Goal: Task Accomplishment & Management: Use online tool/utility

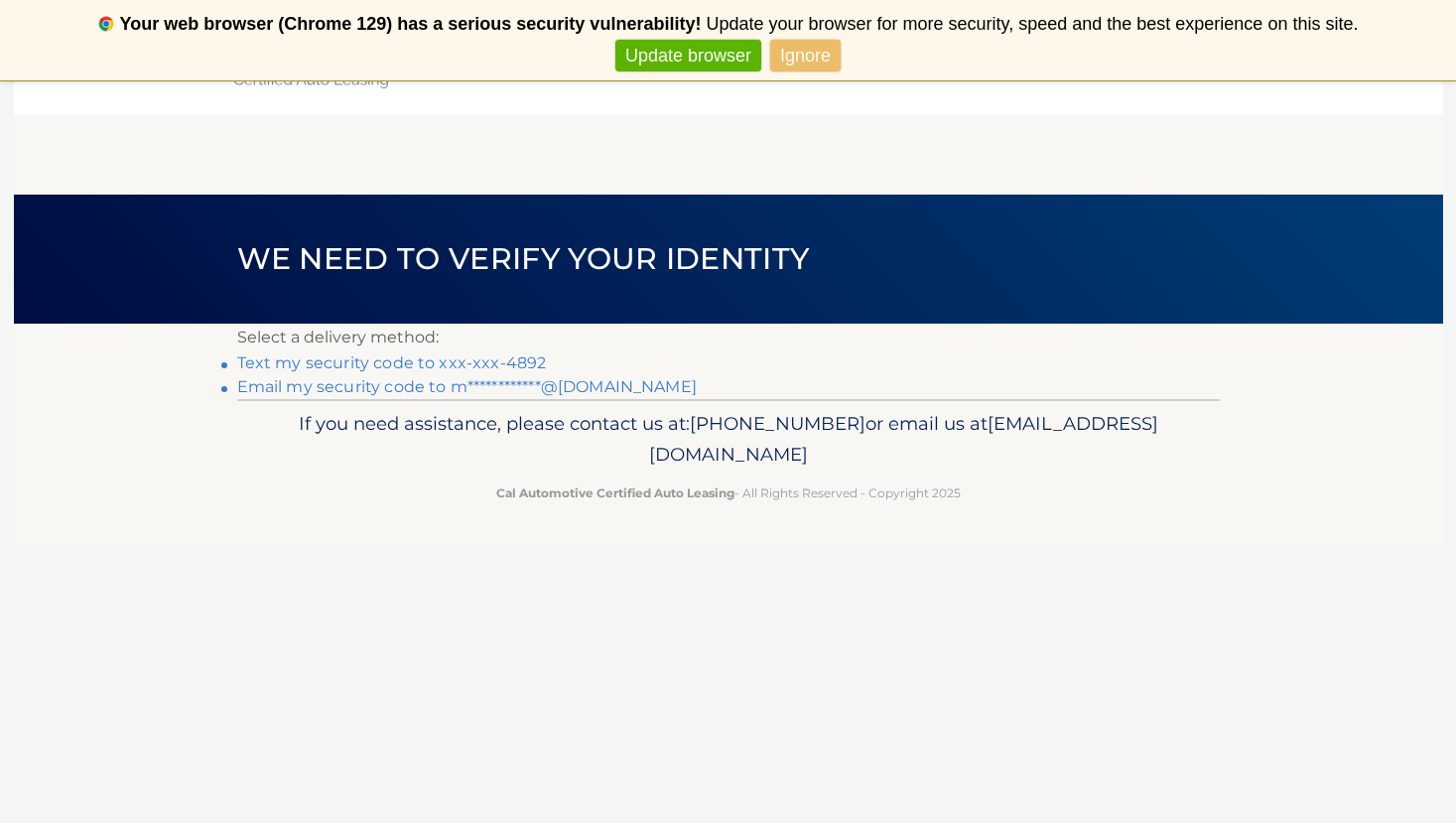
click at [496, 363] on link "Text my security code to xxx-xxx-4892" at bounding box center [392, 363] width 310 height 19
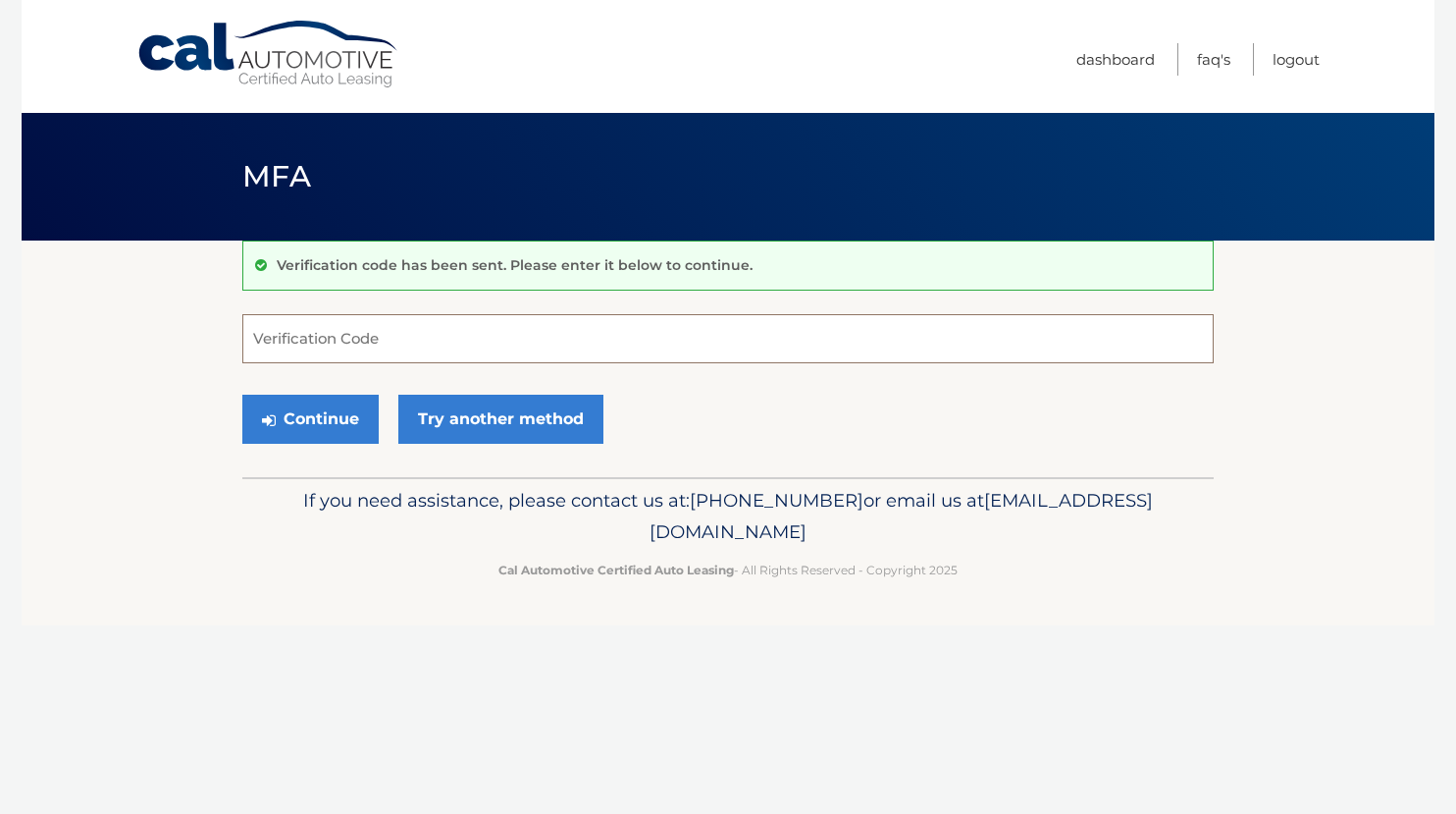
click at [488, 359] on input "Verification Code" at bounding box center [728, 339] width 971 height 49
type input "594567"
click at [242, 394] on button "Continue" at bounding box center [310, 419] width 136 height 49
click at [326, 421] on button "Continue" at bounding box center [310, 419] width 136 height 49
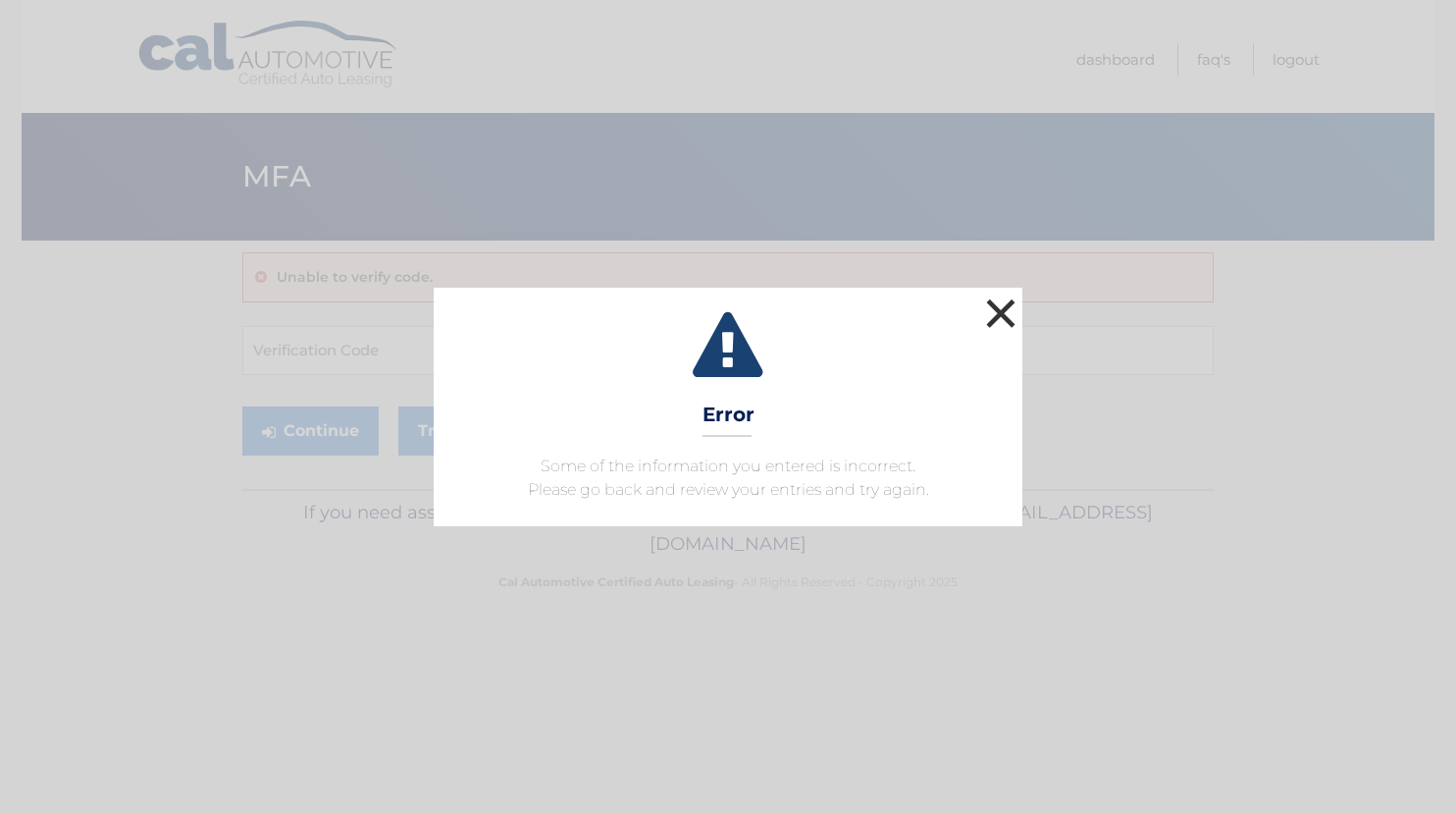
click at [998, 313] on button "×" at bounding box center [1001, 313] width 39 height 39
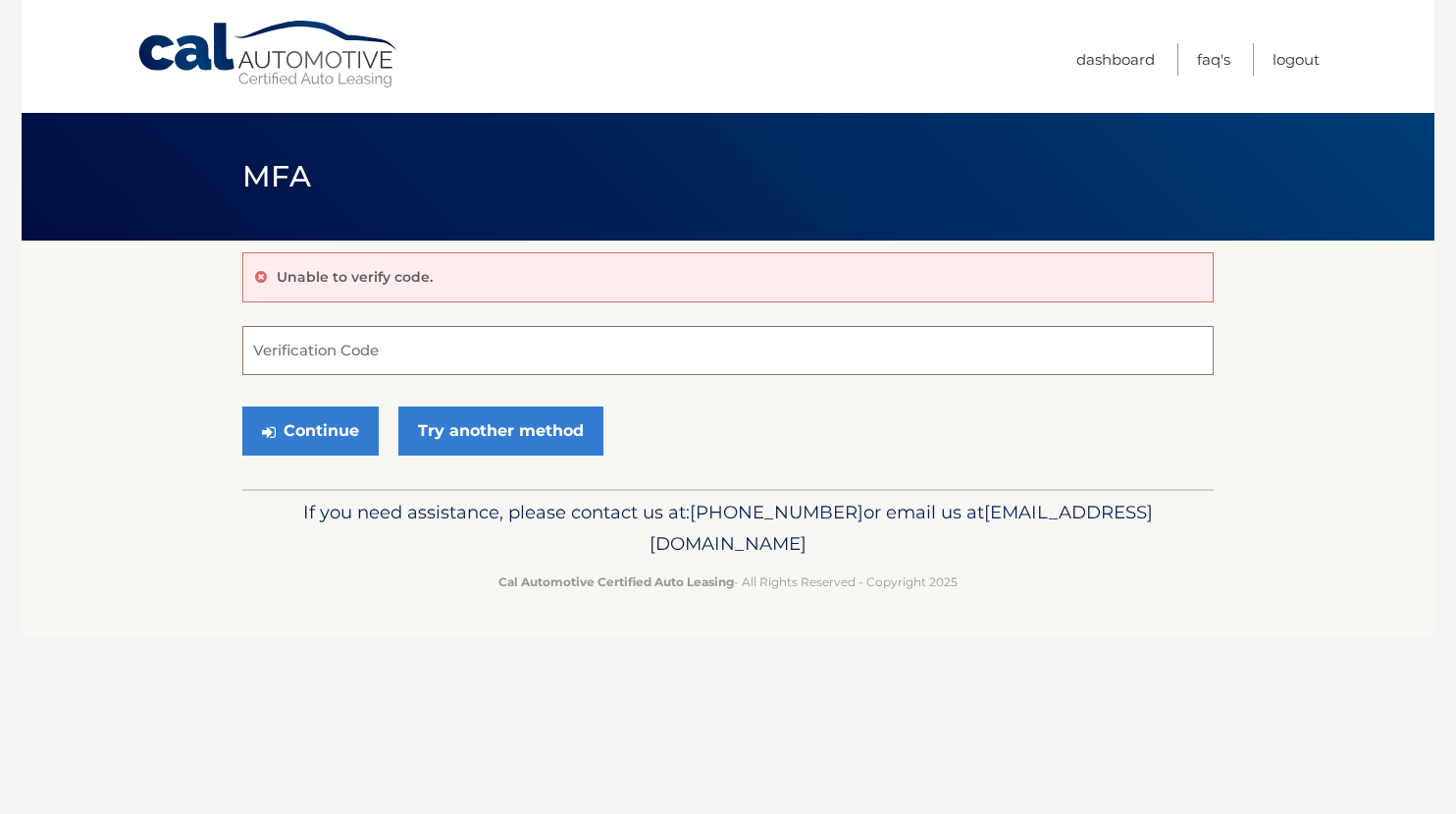
click at [759, 341] on input "Verification Code" at bounding box center [728, 351] width 971 height 49
type input "594567"
click at [242, 406] on button "Continue" at bounding box center [310, 431] width 136 height 49
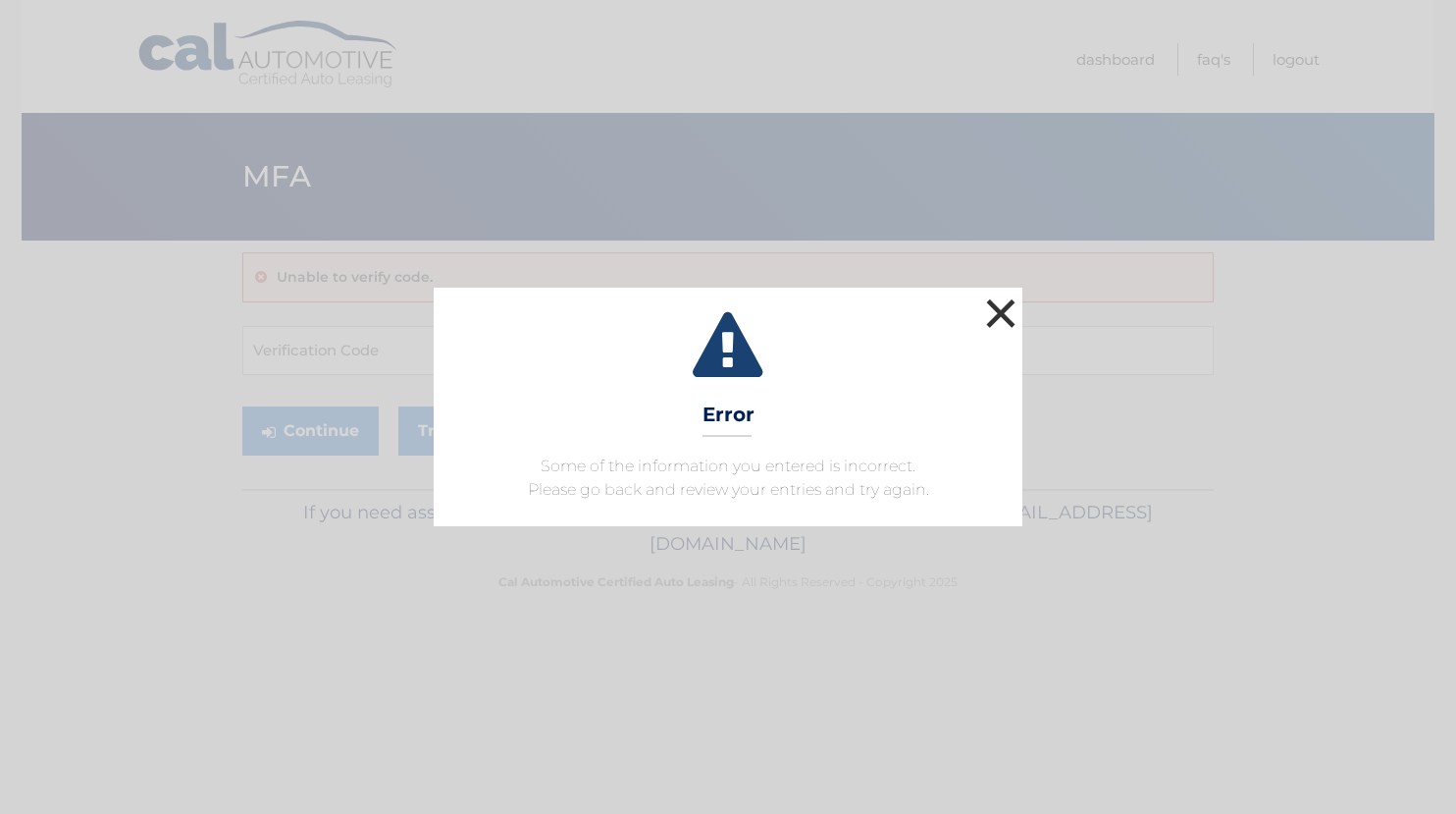
drag, startPoint x: 1019, startPoint y: 310, endPoint x: 971, endPoint y: 303, distance: 48.5
click at [1018, 310] on button "×" at bounding box center [1001, 313] width 39 height 39
click at [1003, 299] on button "×" at bounding box center [1001, 313] width 39 height 39
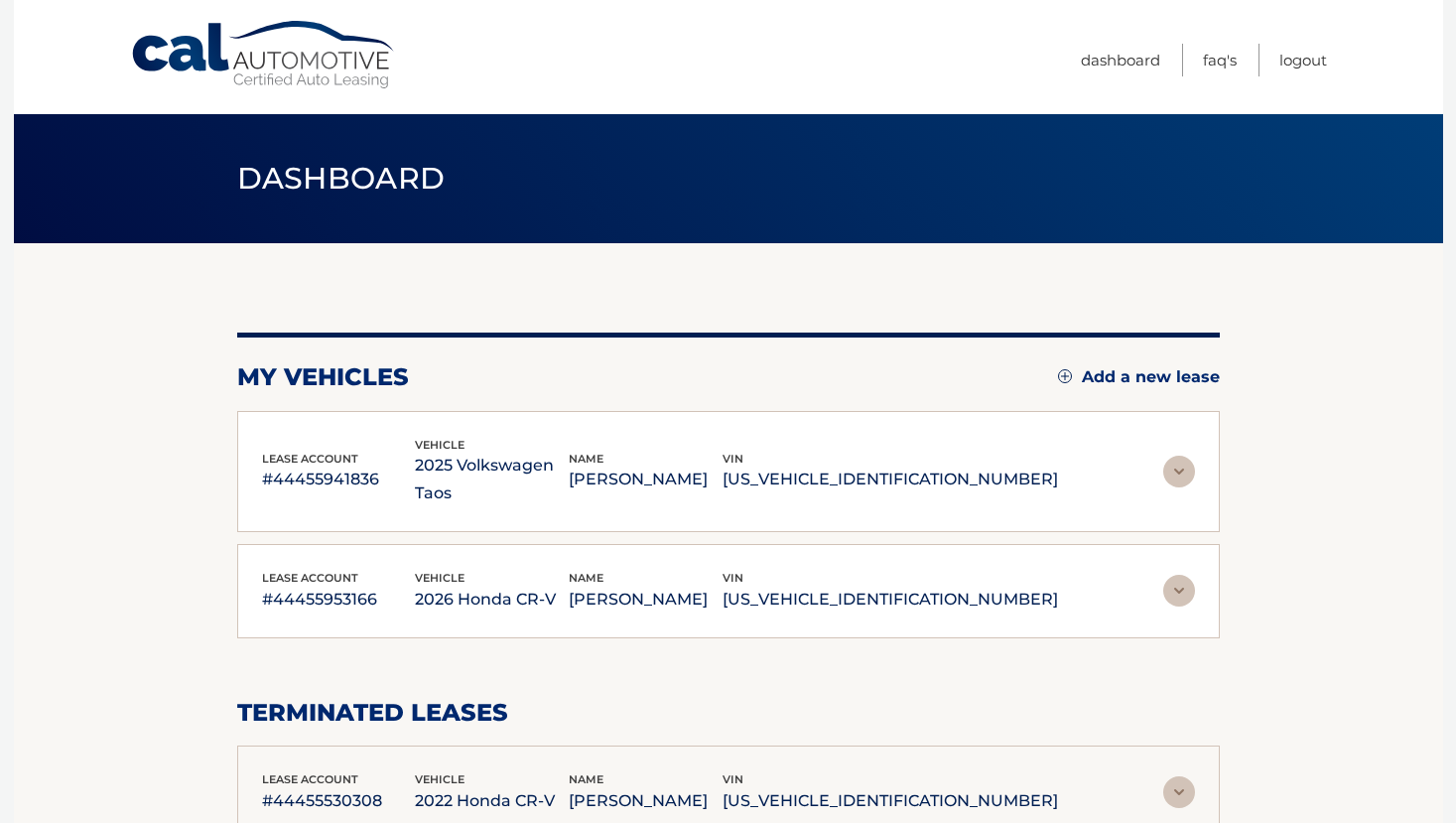
click at [1167, 575] on img at bounding box center [1179, 591] width 32 height 32
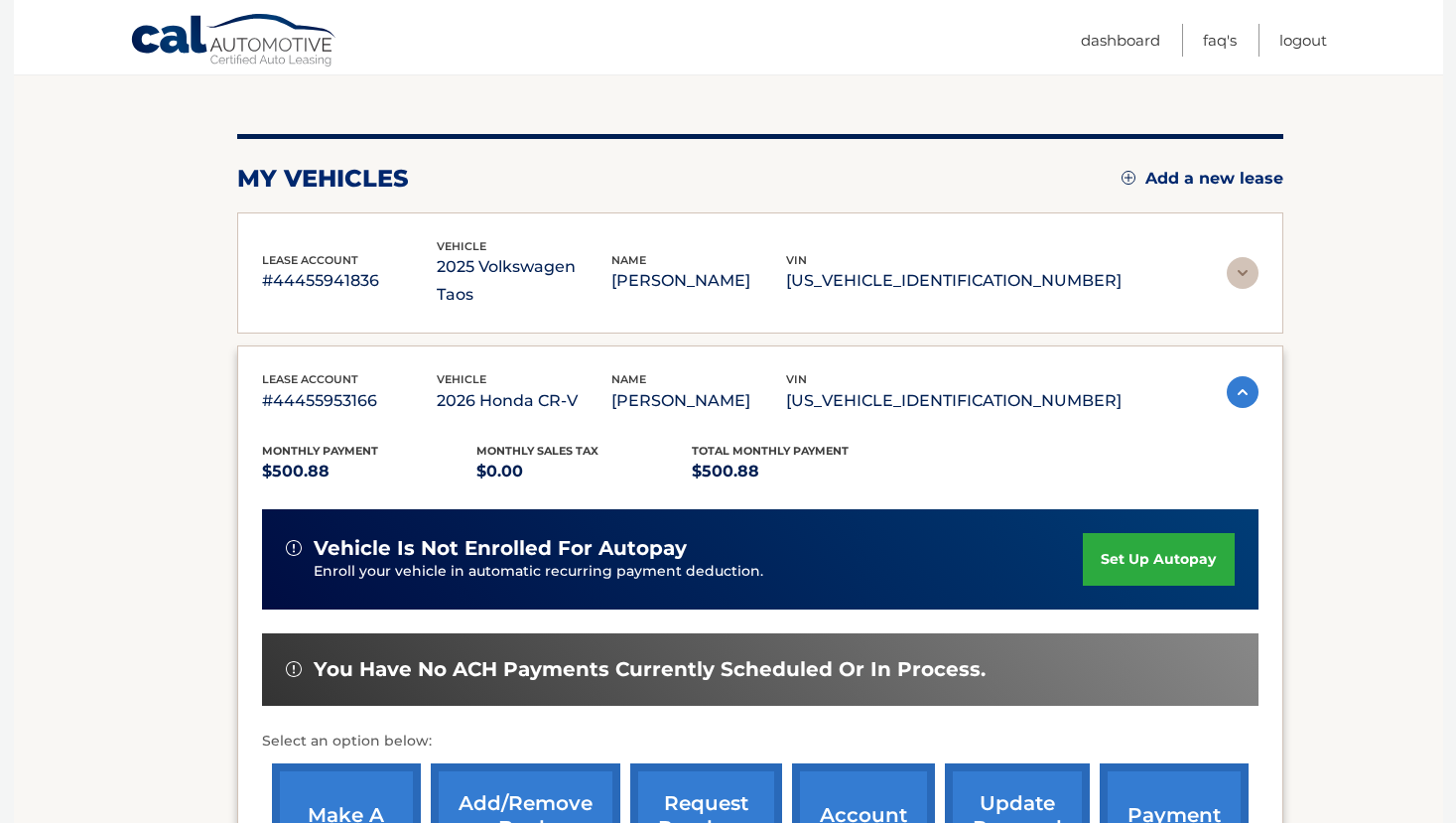
scroll to position [298, 0]
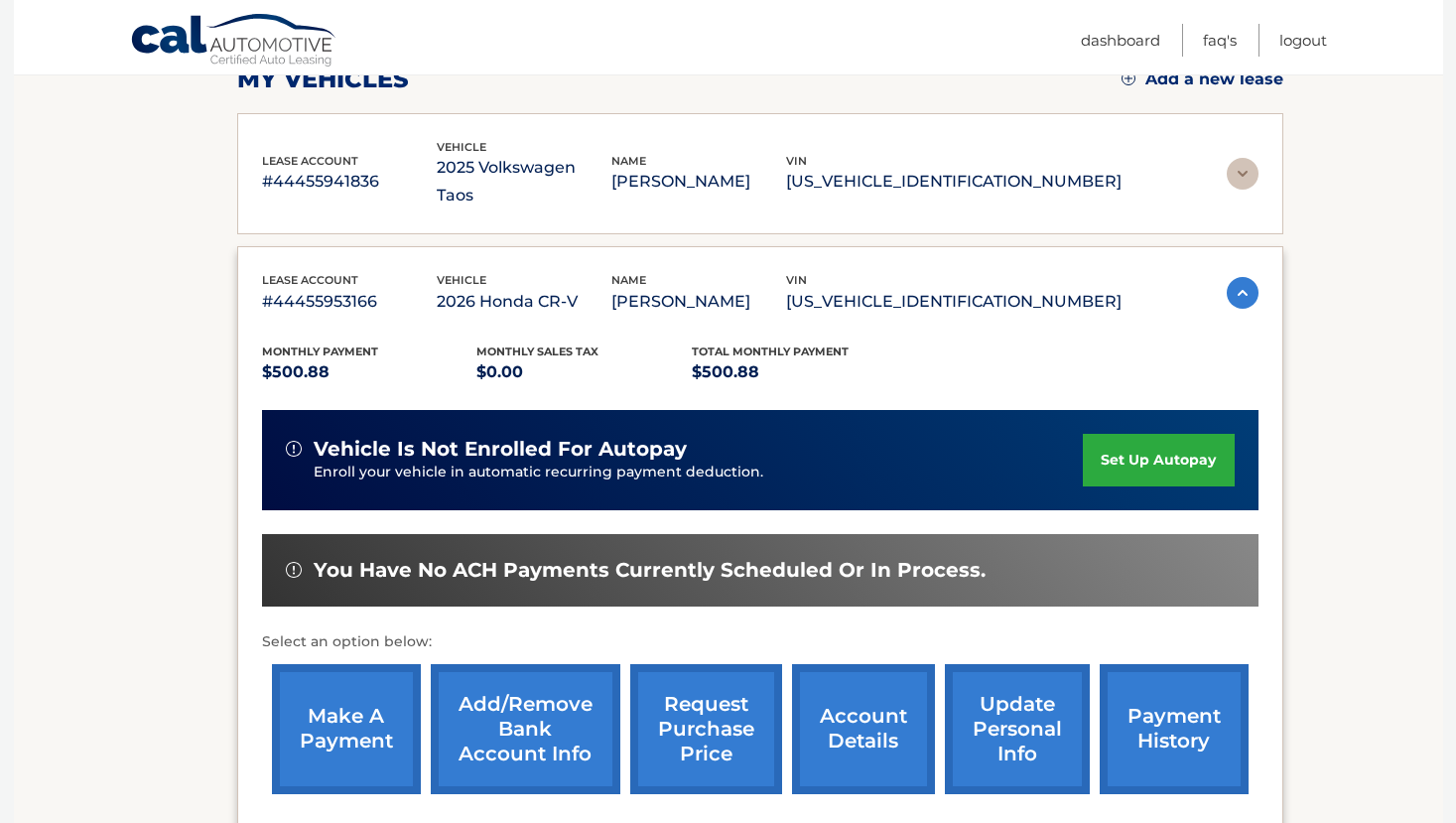
click at [384, 712] on link "make a payment" at bounding box center [346, 728] width 148 height 130
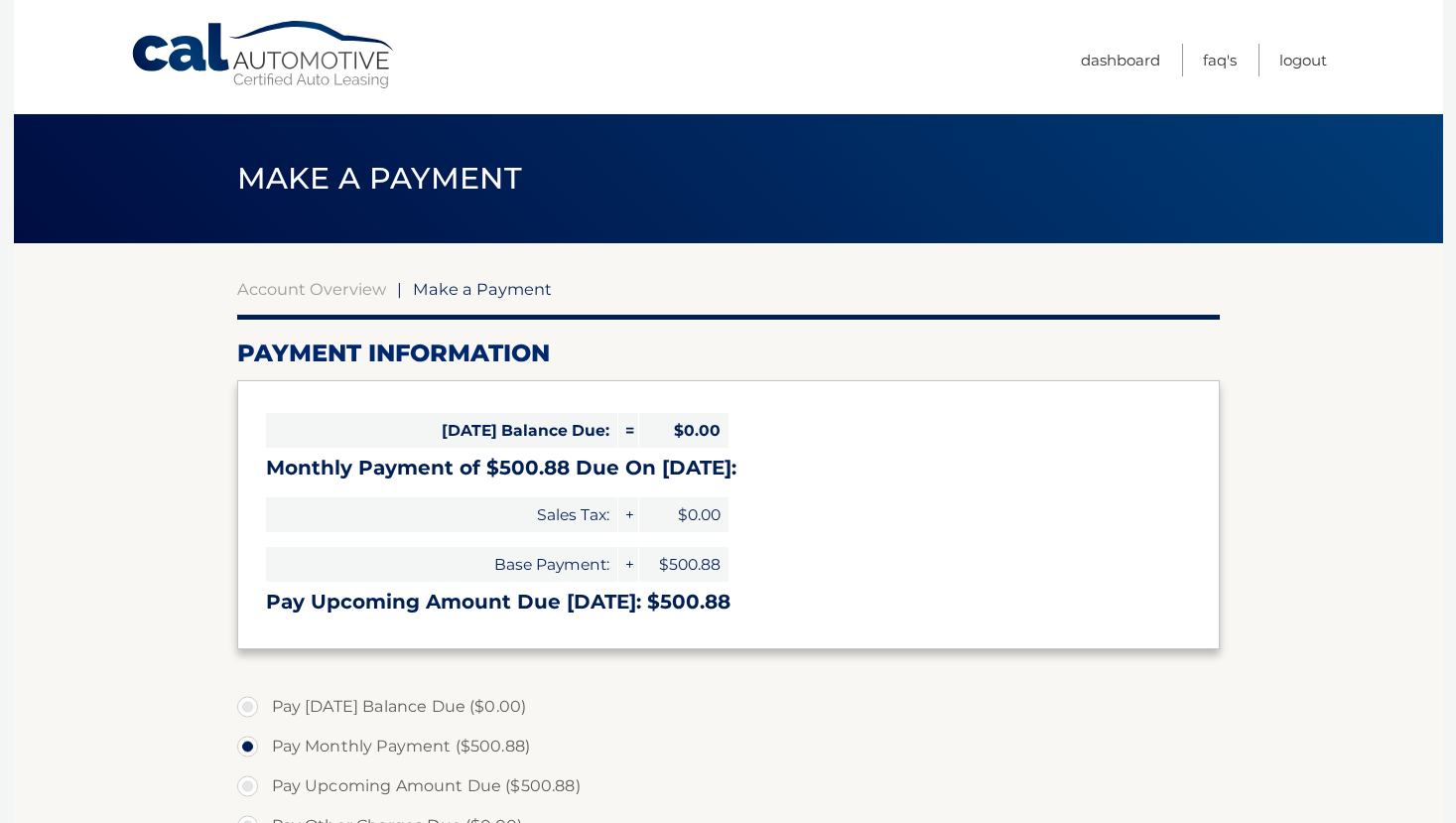
select select "YTM1ZWRiZjctYzNkZS00ZWIwLTk4NmQtZjEyMjMwZGE5MjMy"
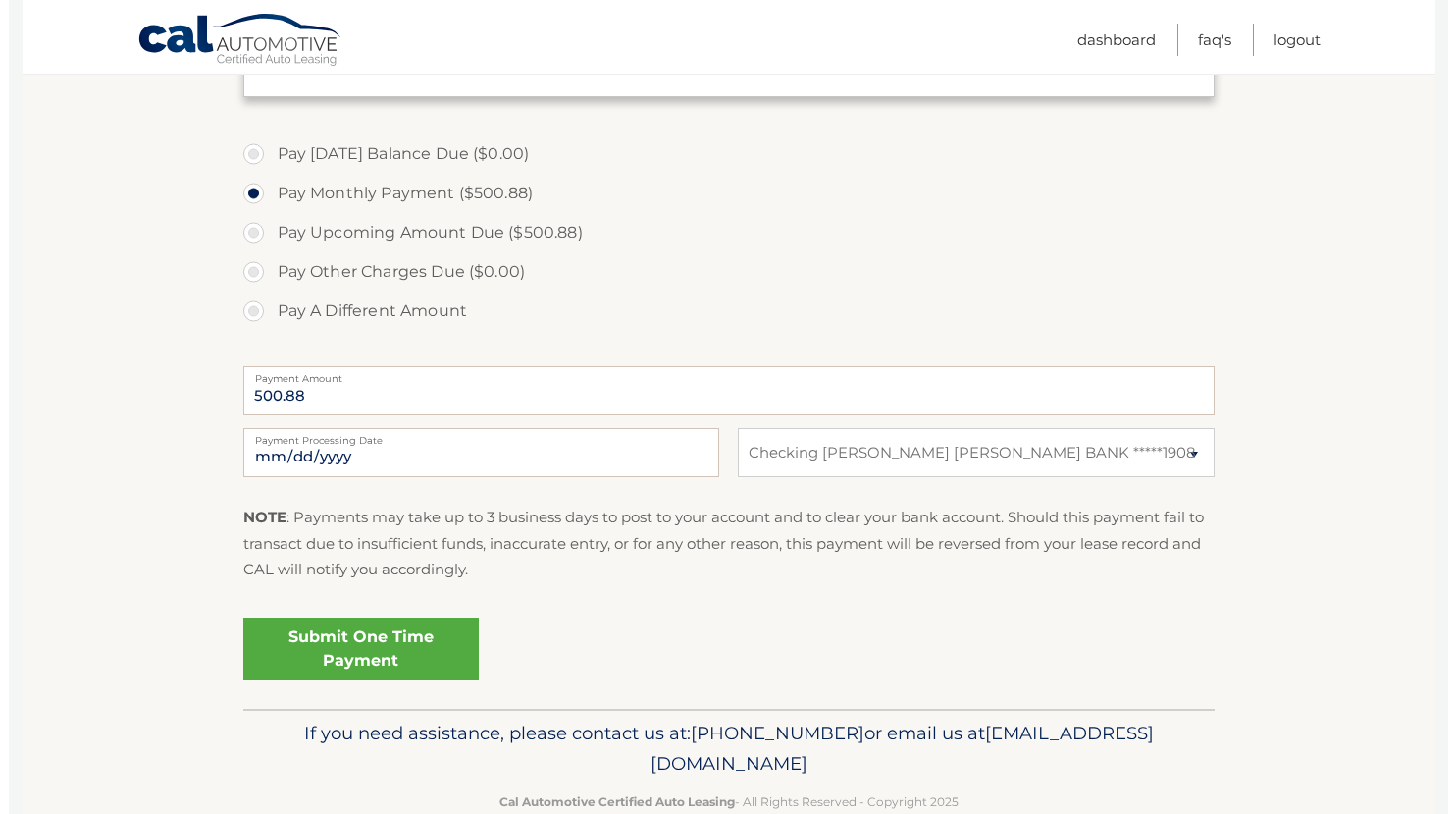
scroll to position [589, 0]
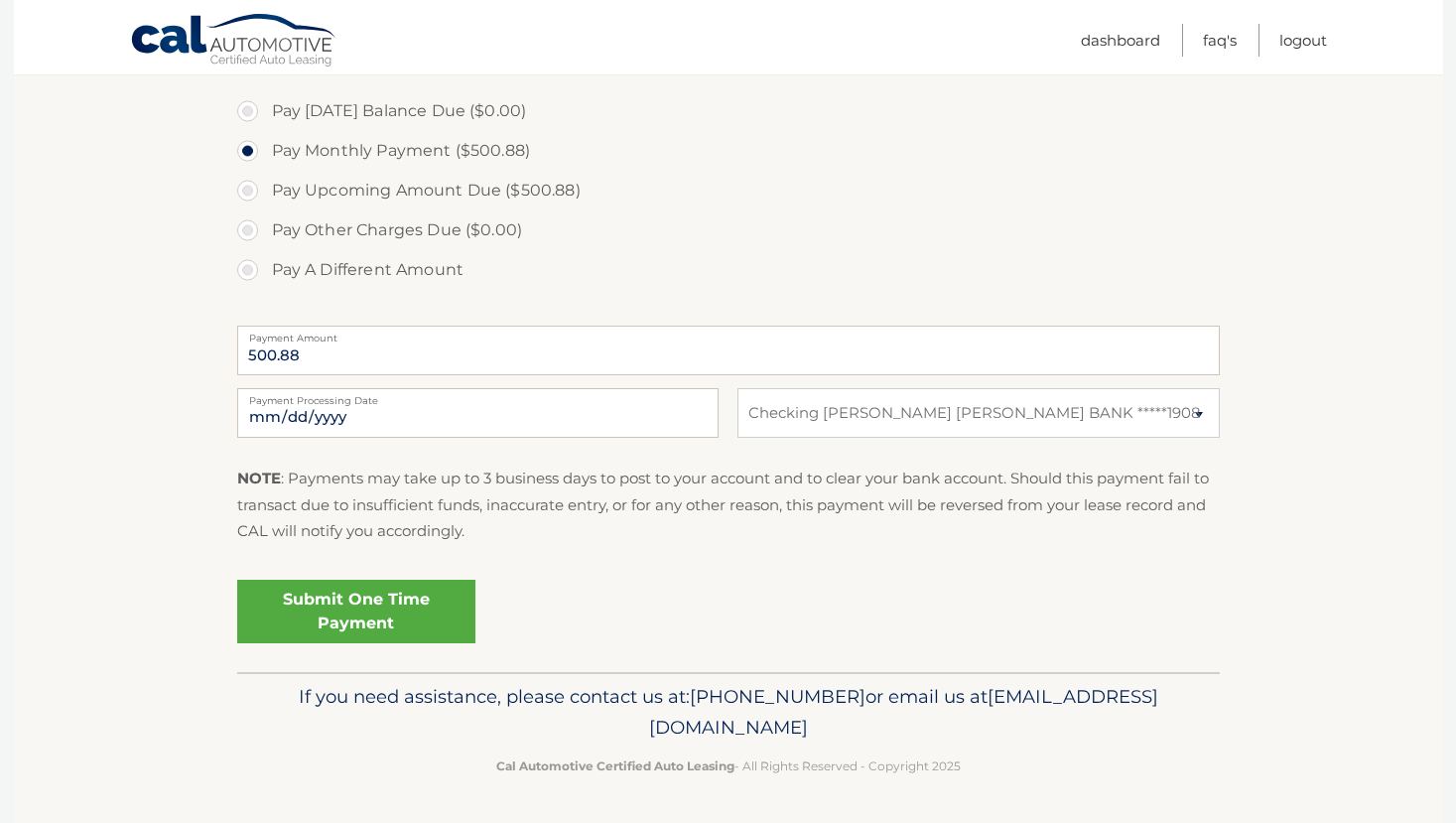
click at [394, 609] on link "Submit One Time Payment" at bounding box center [356, 612] width 238 height 64
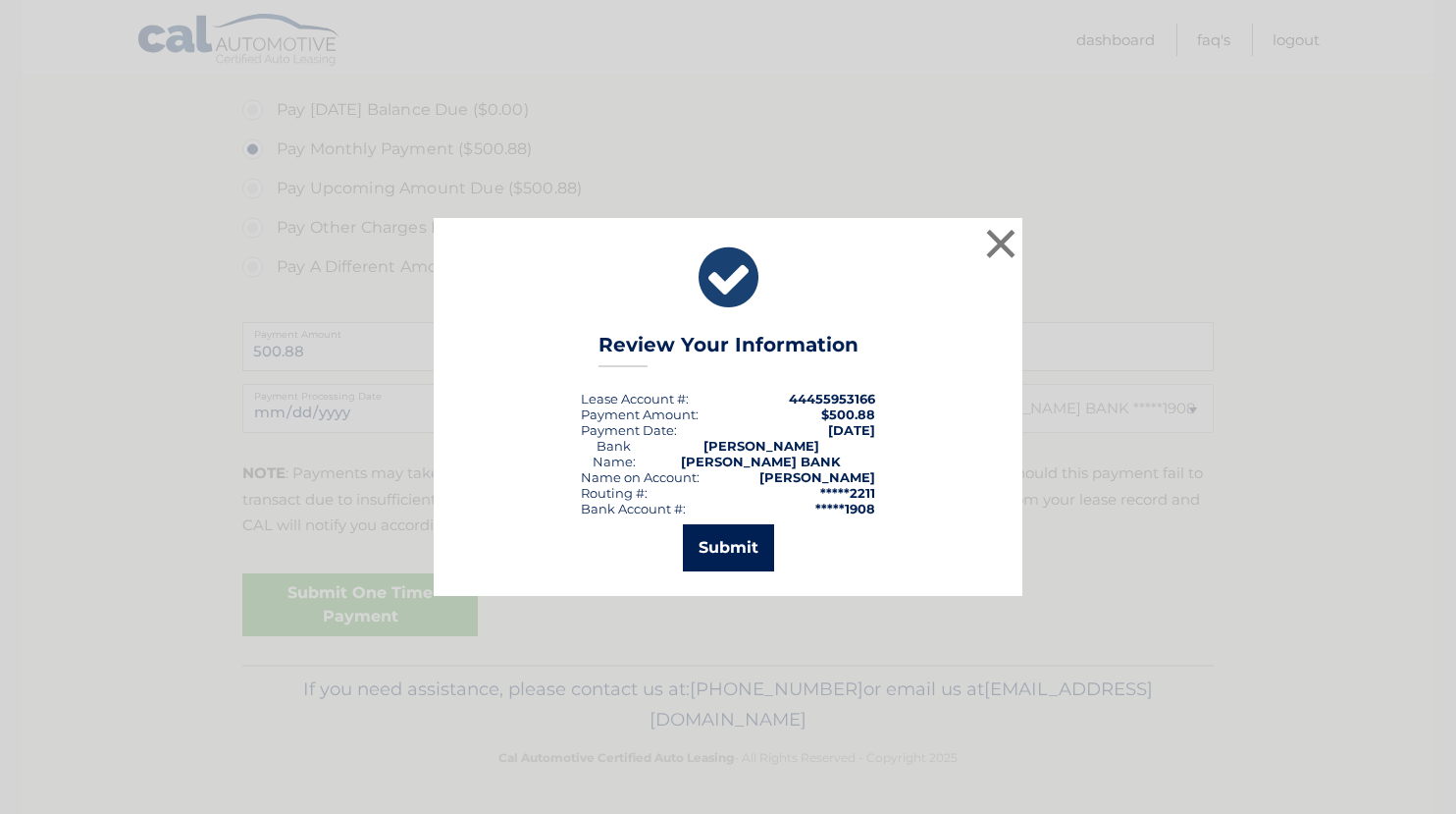
click at [748, 536] on button "Submit" at bounding box center [728, 548] width 92 height 47
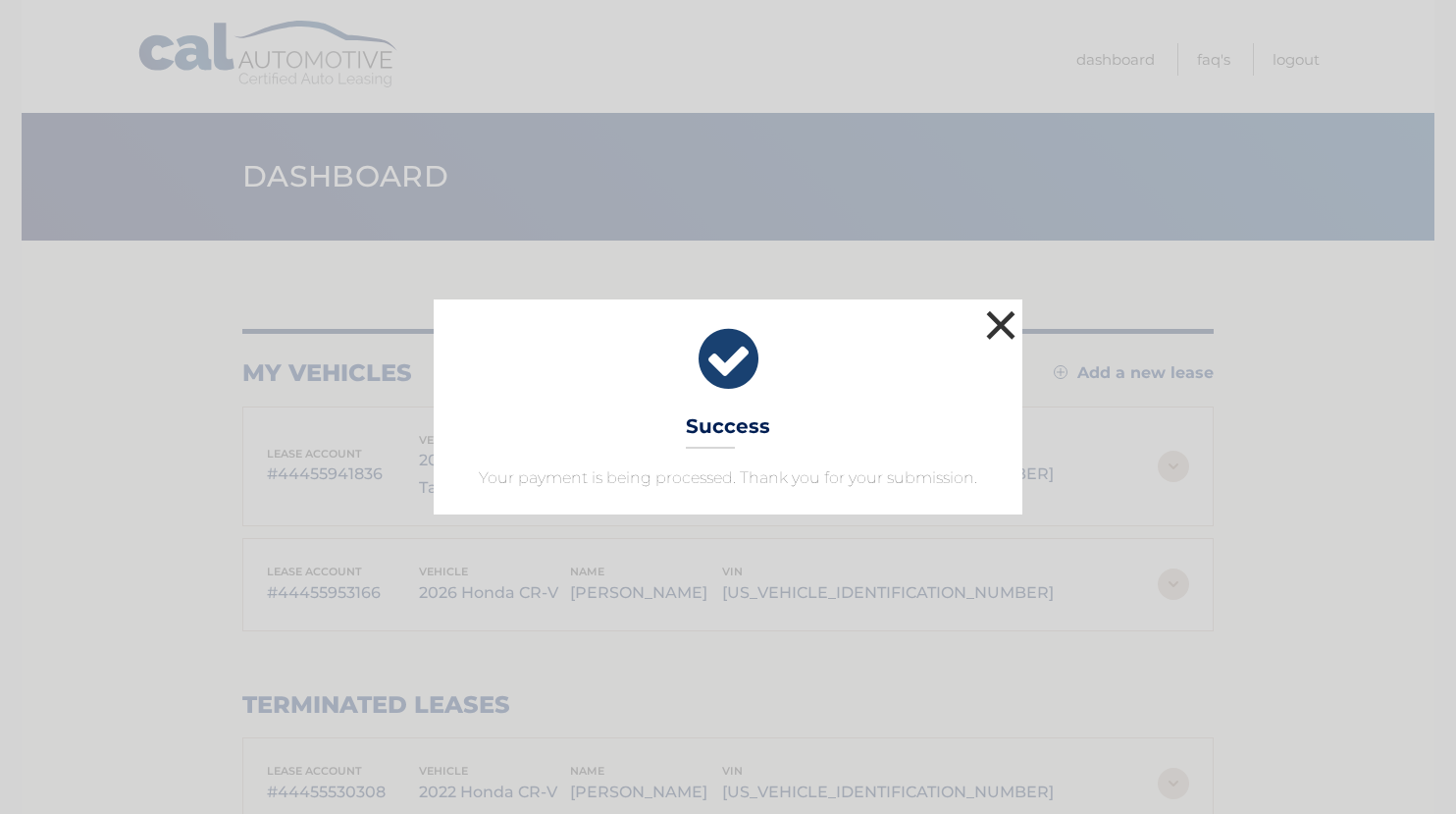
click at [999, 336] on button "×" at bounding box center [1001, 325] width 39 height 39
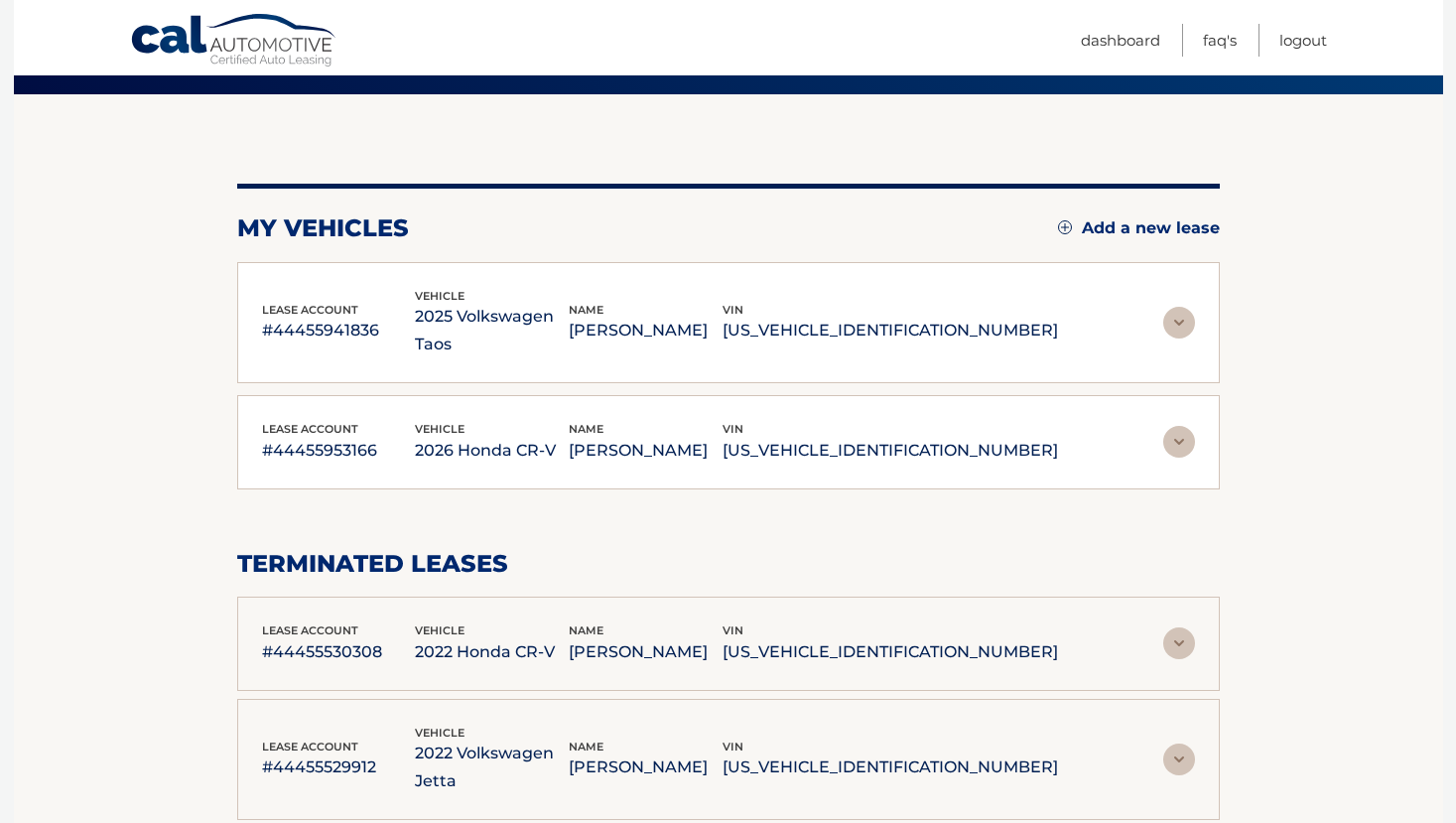
scroll to position [281, 0]
